Goal: Communication & Community: Answer question/provide support

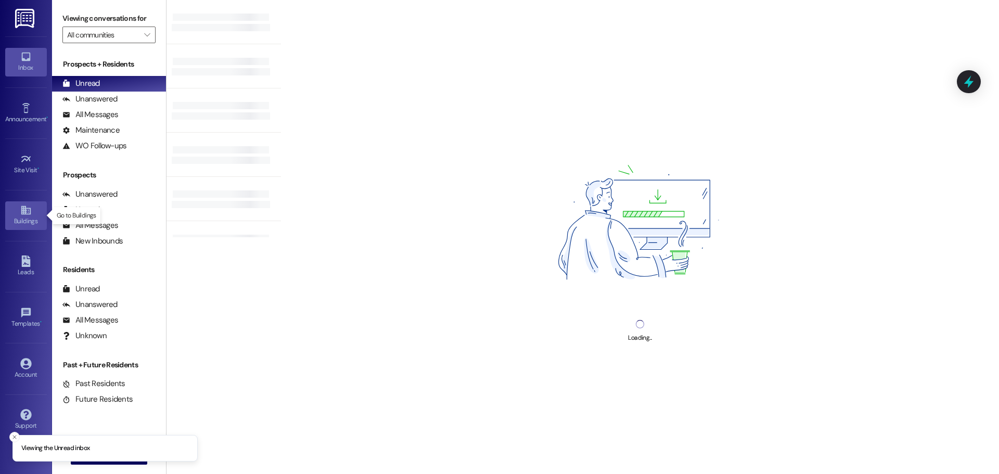
click at [31, 219] on div "Buildings" at bounding box center [26, 221] width 52 height 10
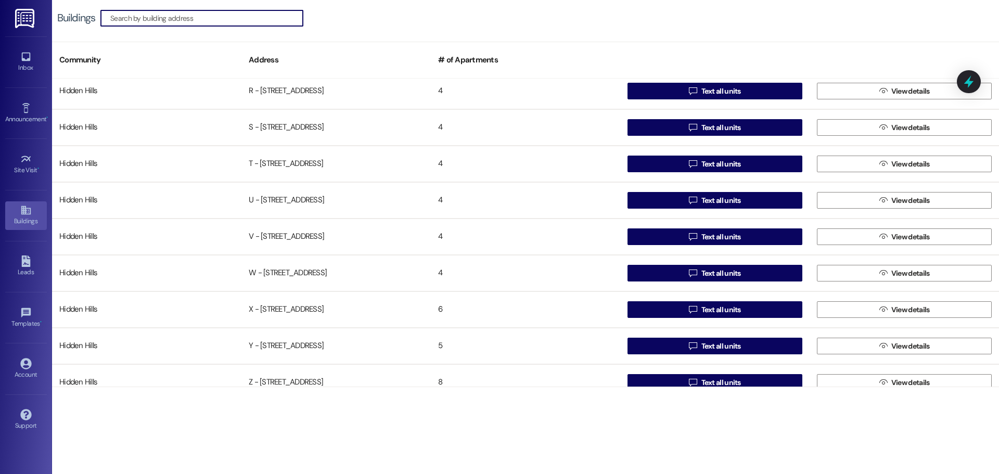
scroll to position [821, 0]
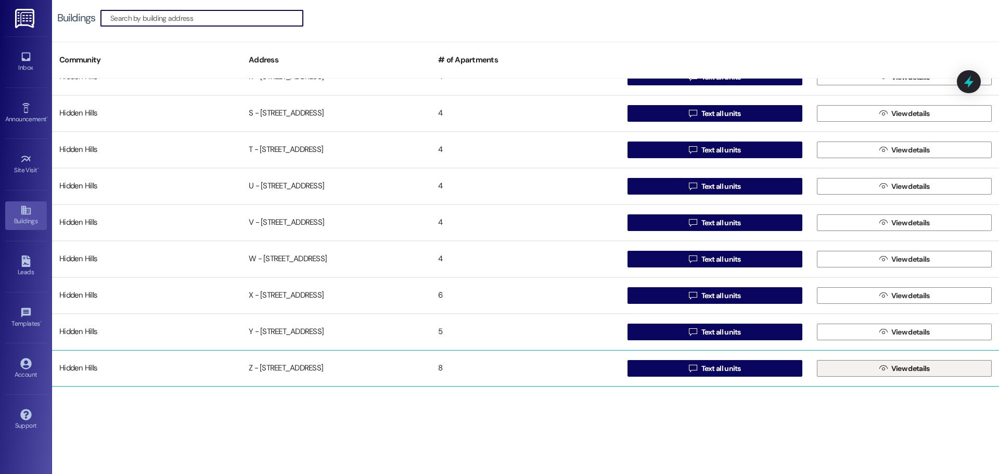
click at [844, 374] on button " View details" at bounding box center [904, 368] width 175 height 17
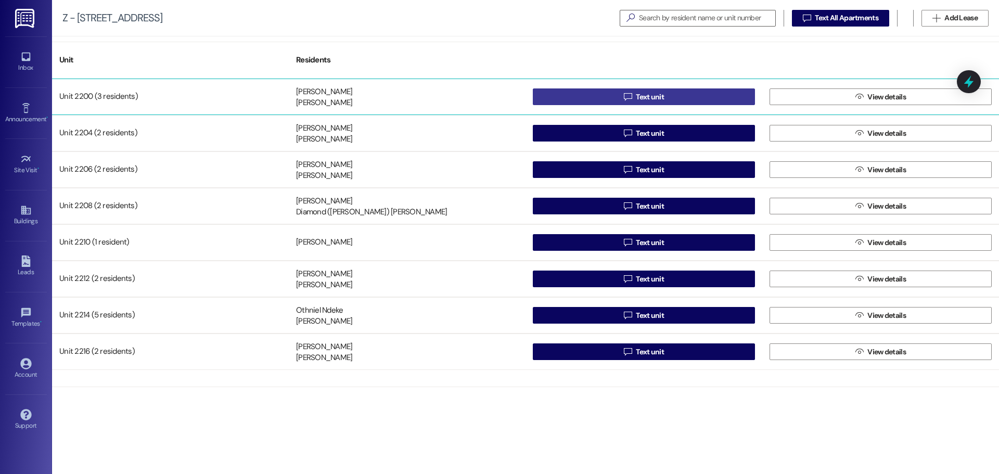
click at [617, 97] on button " Text unit" at bounding box center [644, 96] width 222 height 17
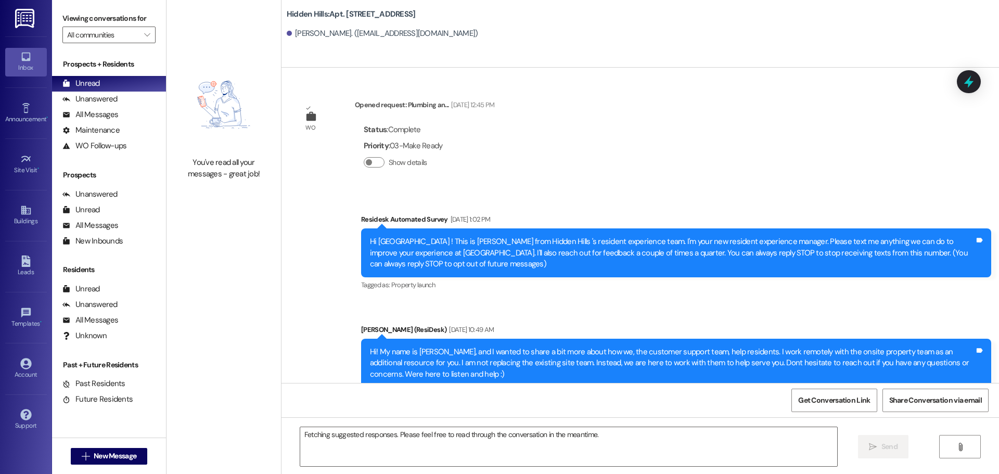
scroll to position [4989, 0]
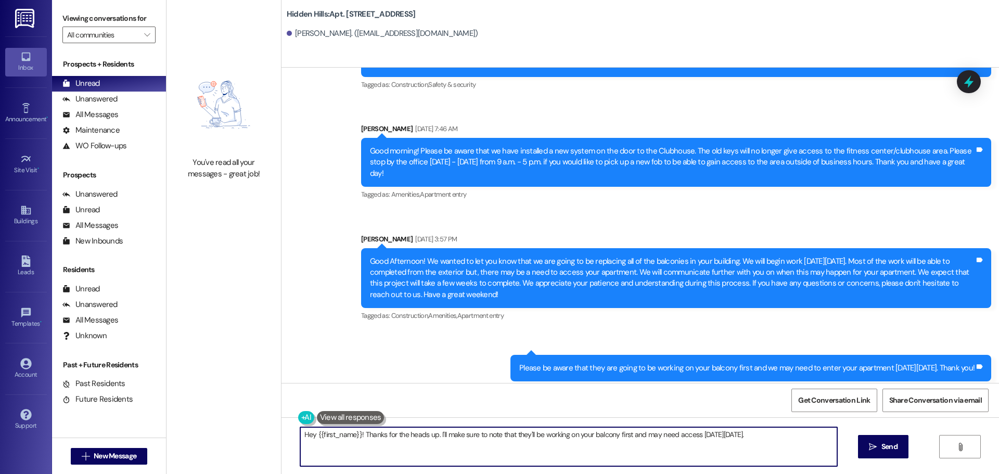
drag, startPoint x: 792, startPoint y: 434, endPoint x: 260, endPoint y: 407, distance: 532.1
click at [260, 407] on div "You've read all your messages - great job! [GEOGRAPHIC_DATA]: Apt. [STREET_ADDR…" at bounding box center [583, 237] width 833 height 474
drag, startPoint x: 342, startPoint y: 447, endPoint x: 292, endPoint y: 438, distance: 50.8
click at [300, 438] on textarea "Good morning! Our contractors will begin work on your balcony this morning. Ple…" at bounding box center [568, 446] width 537 height 39
type textarea "Good morning! Our contractors will begin work on your balcony this morning. Ple…"
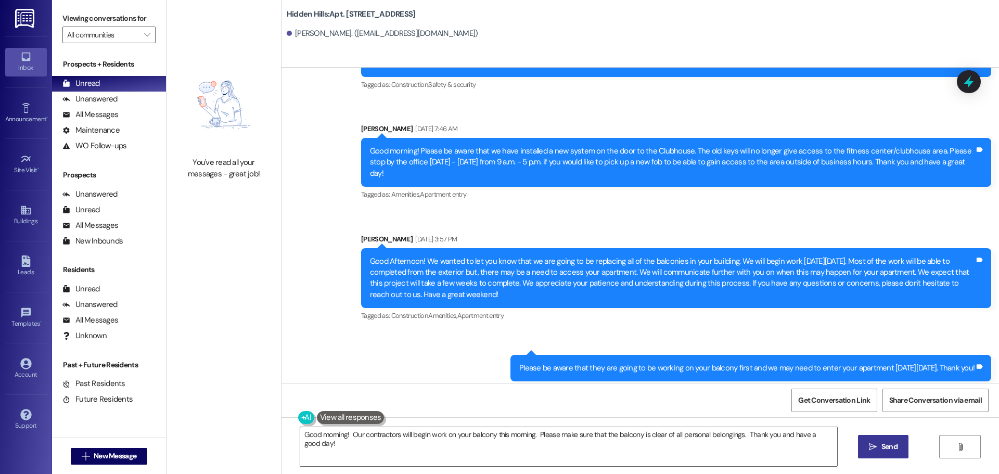
click at [885, 444] on span "Send" at bounding box center [890, 446] width 16 height 11
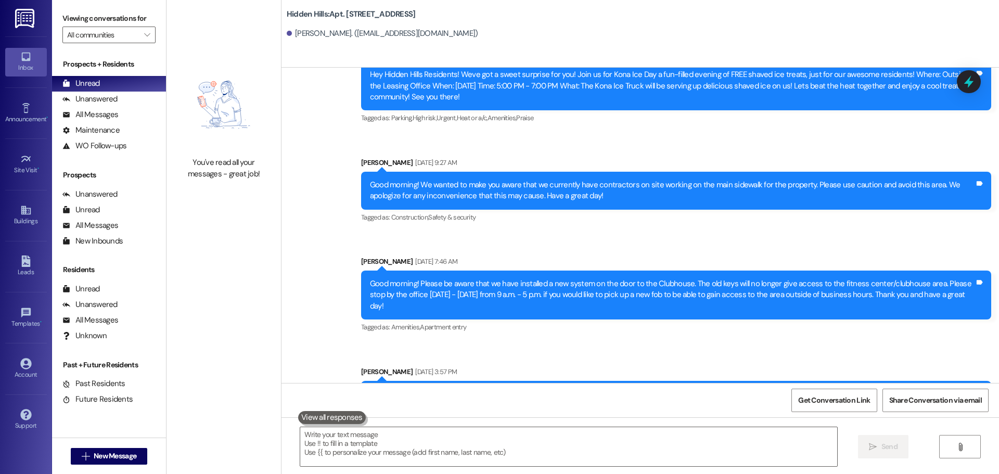
scroll to position [5061, 0]
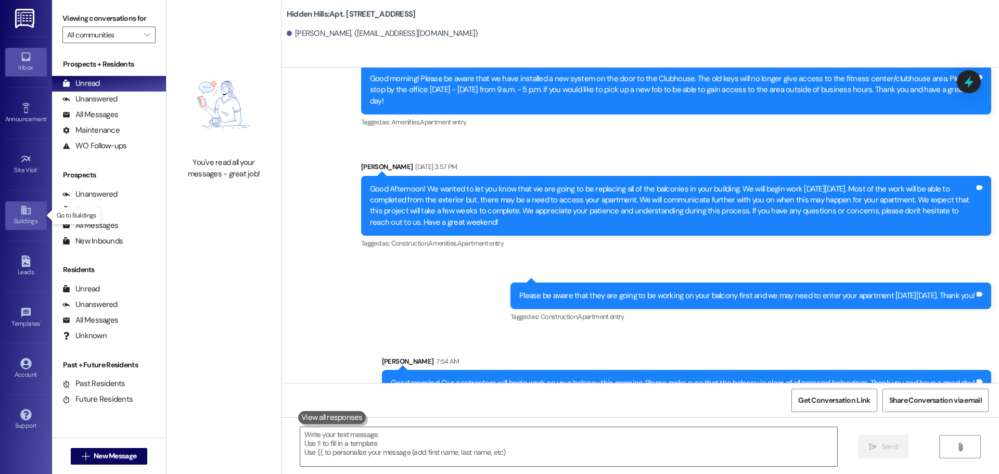
click at [27, 215] on icon at bounding box center [25, 210] width 11 height 11
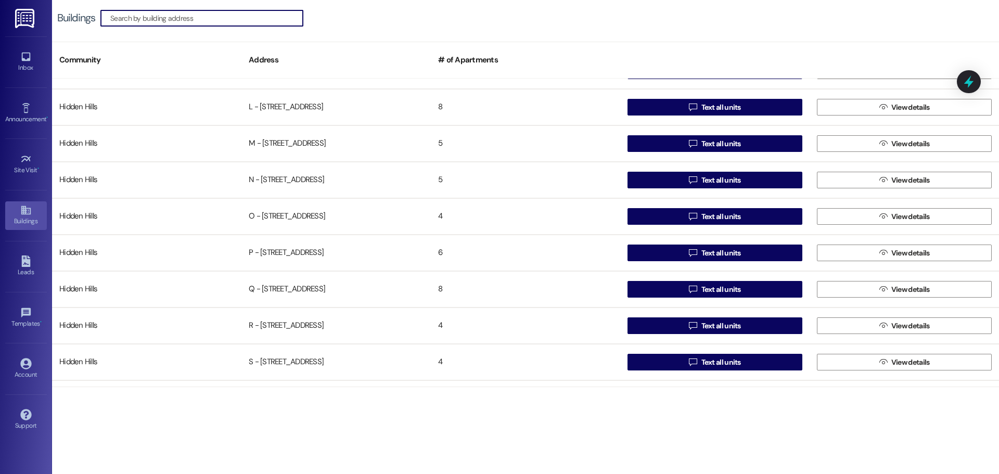
scroll to position [821, 0]
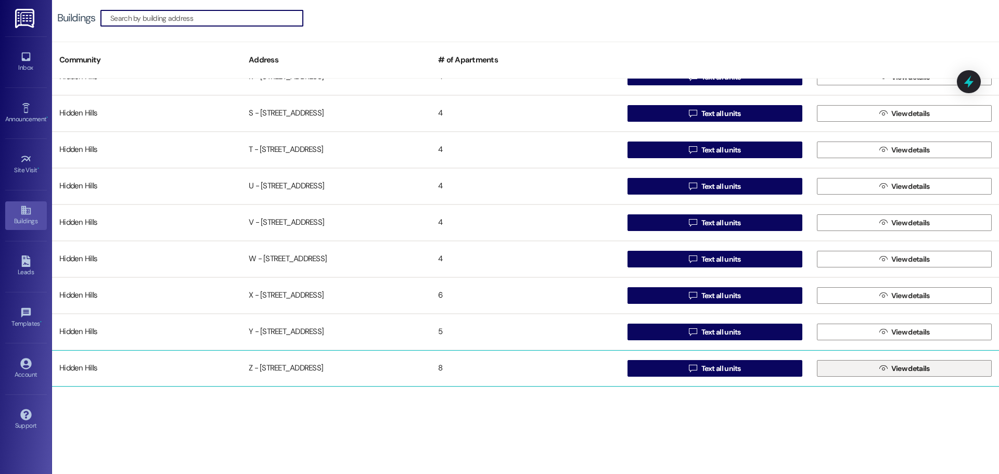
click at [831, 366] on button " View details" at bounding box center [904, 368] width 175 height 17
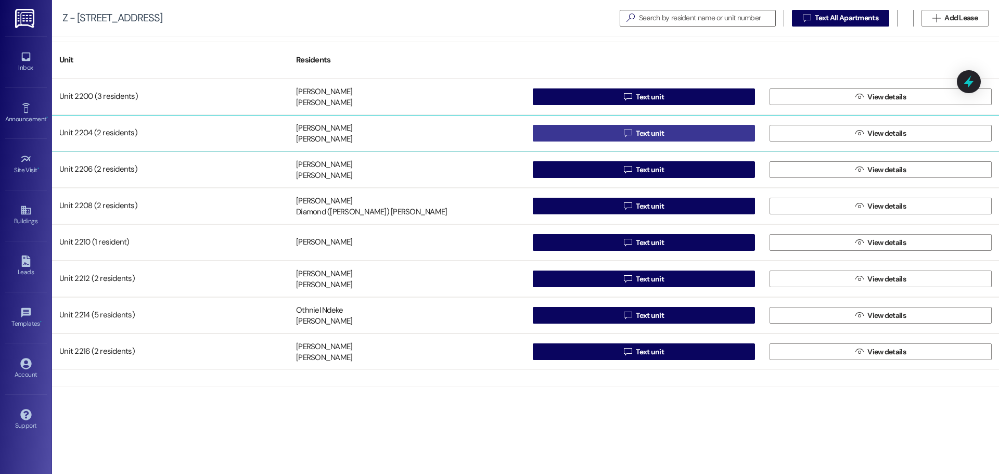
click at [608, 135] on button " Text unit" at bounding box center [644, 133] width 222 height 17
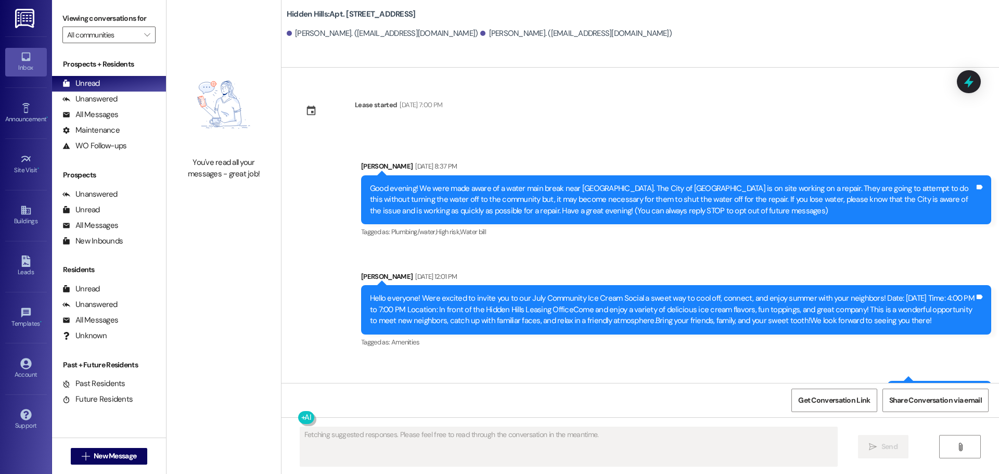
scroll to position [1474, 0]
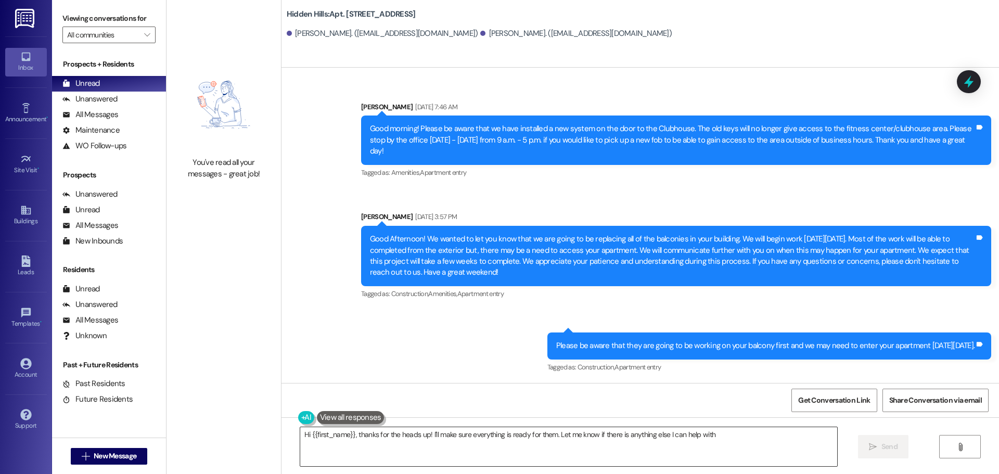
type textarea "Hi {{first_name}}, thanks for the heads up! I'll make sure everything is ready …"
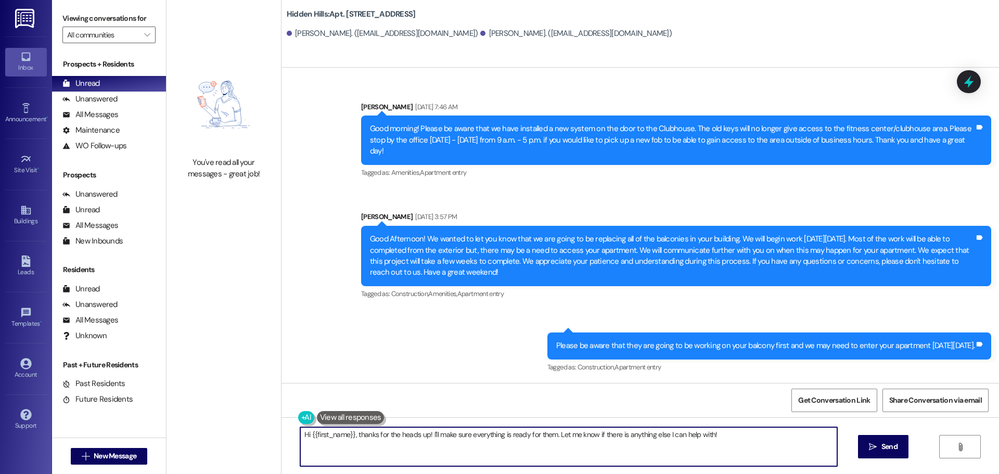
drag, startPoint x: 722, startPoint y: 434, endPoint x: 219, endPoint y: 414, distance: 503.1
click at [219, 414] on div "You've read all your messages - great job! [GEOGRAPHIC_DATA]: Apt. [STREET_ADDR…" at bounding box center [583, 237] width 833 height 474
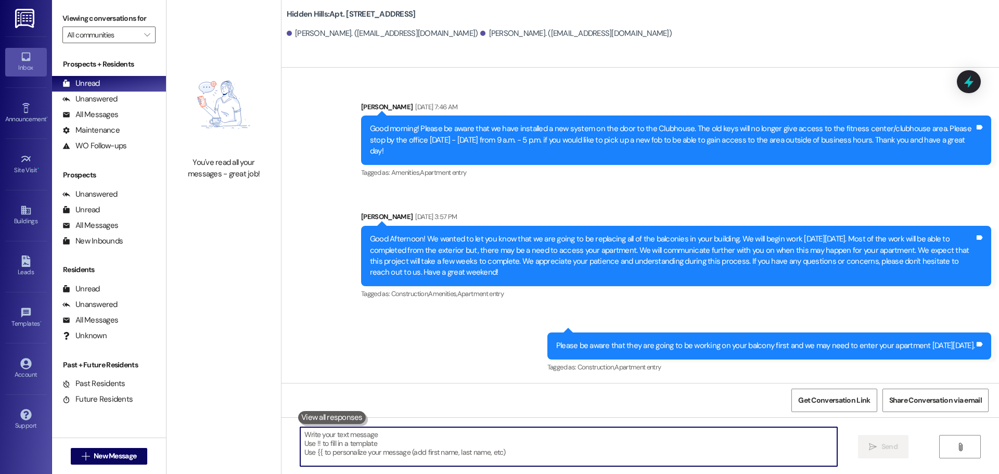
paste textarea "Good morning! Our contractors will begin work on your balcony this morning. Ple…"
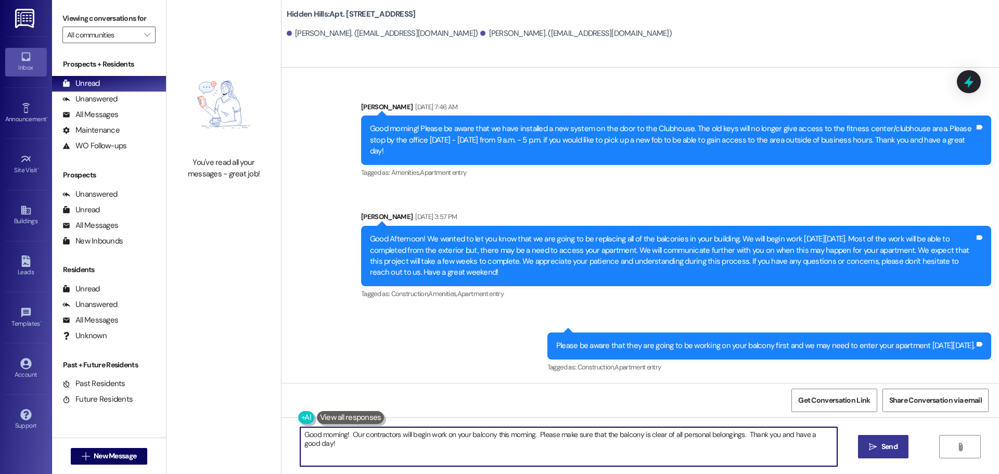
type textarea "Good morning! Our contractors will begin work on your balcony this morning. Ple…"
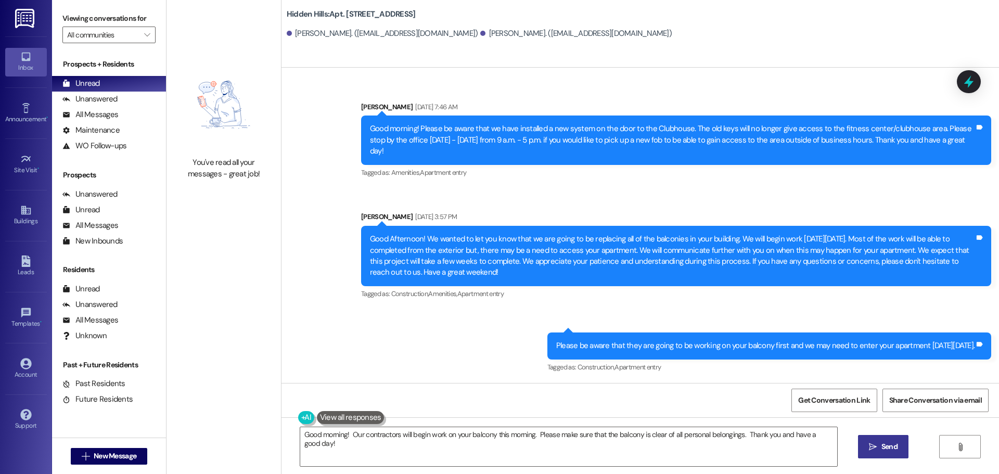
click at [882, 447] on span "Send" at bounding box center [890, 446] width 16 height 11
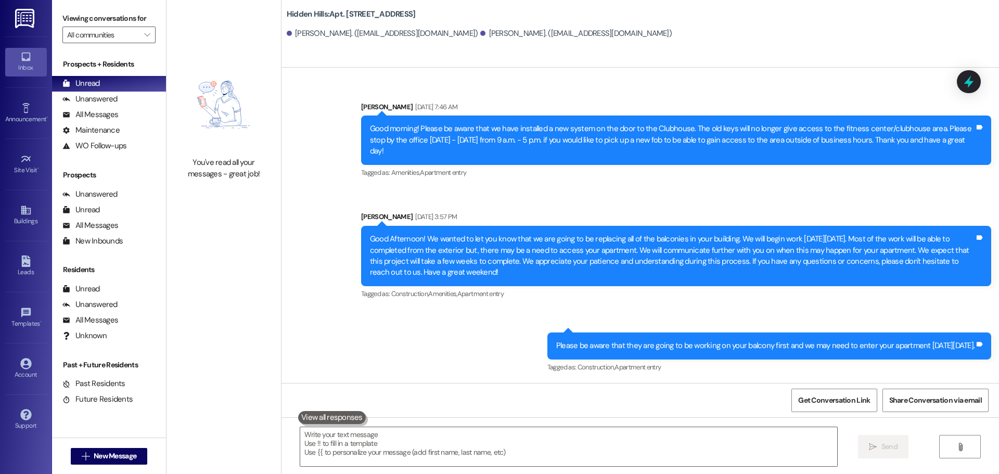
scroll to position [1547, 0]
